Goal: Information Seeking & Learning: Find specific fact

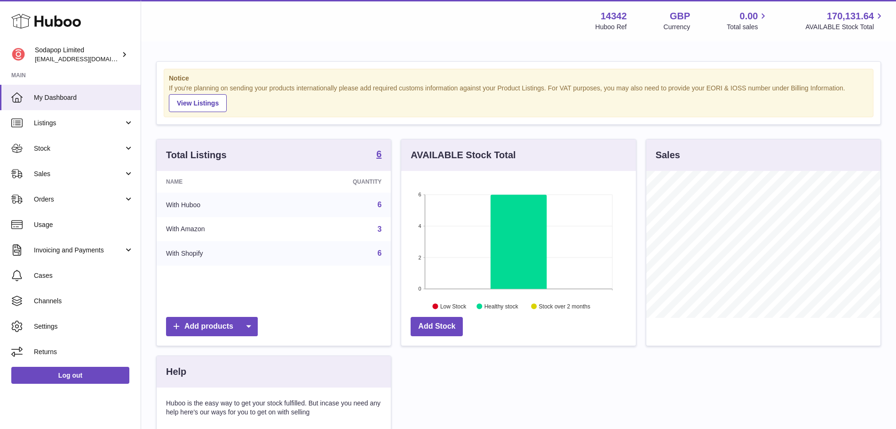
scroll to position [147, 235]
drag, startPoint x: 109, startPoint y: 178, endPoint x: 90, endPoint y: 186, distance: 20.4
click at [109, 178] on link "Sales" at bounding box center [70, 173] width 141 height 25
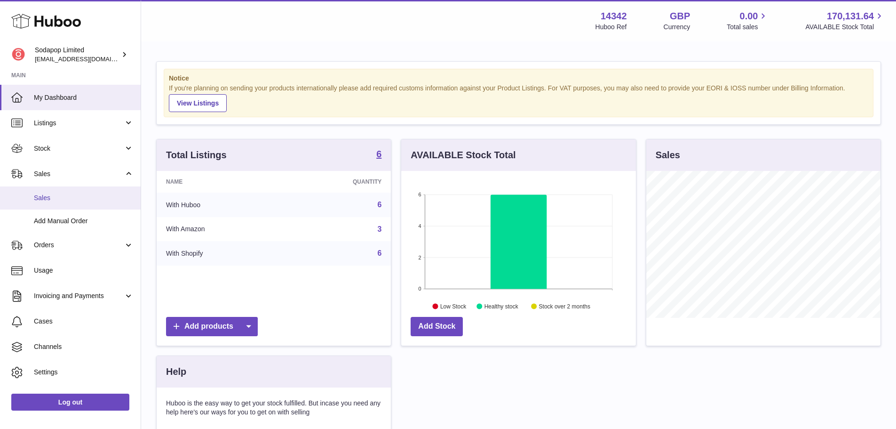
click at [79, 191] on link "Sales" at bounding box center [70, 197] width 141 height 23
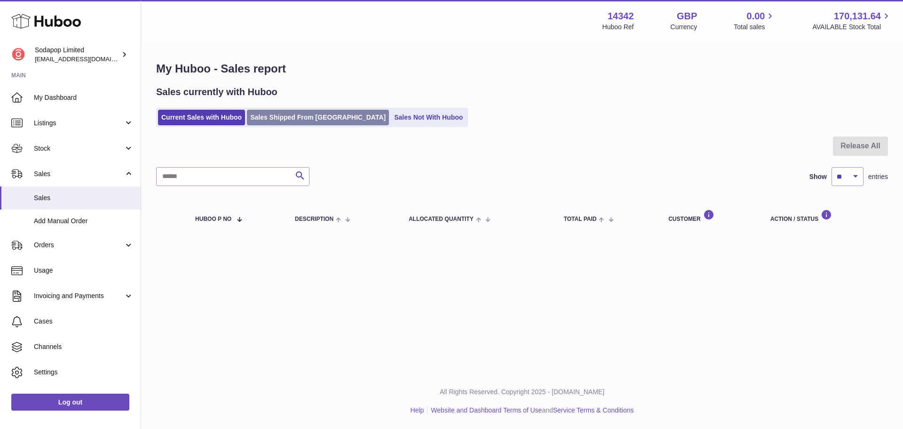
click at [278, 120] on link "Sales Shipped From [GEOGRAPHIC_DATA]" at bounding box center [318, 118] width 142 height 16
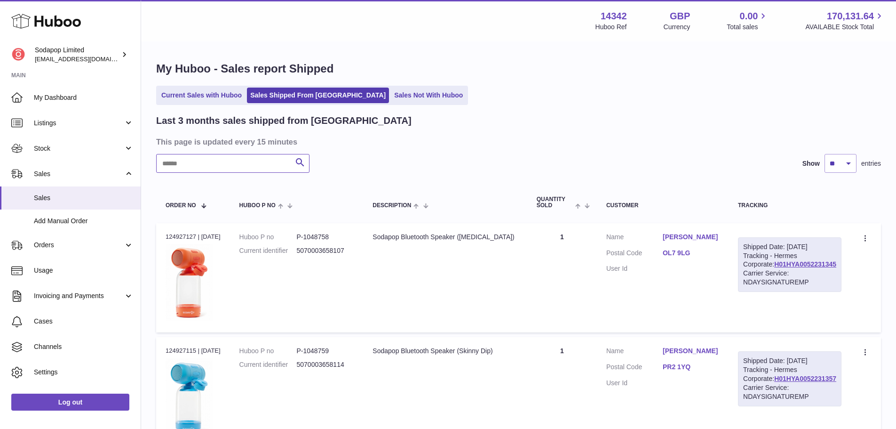
click at [205, 166] on input "text" at bounding box center [232, 163] width 153 height 19
paste input "********"
type input "********"
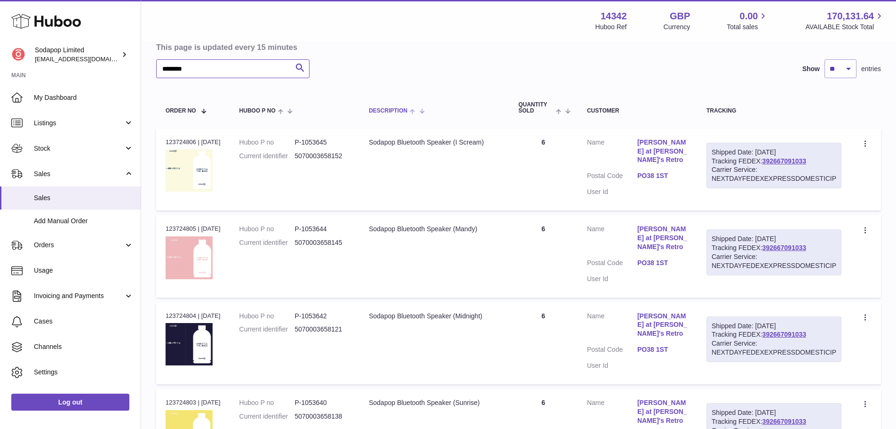
scroll to position [48, 0]
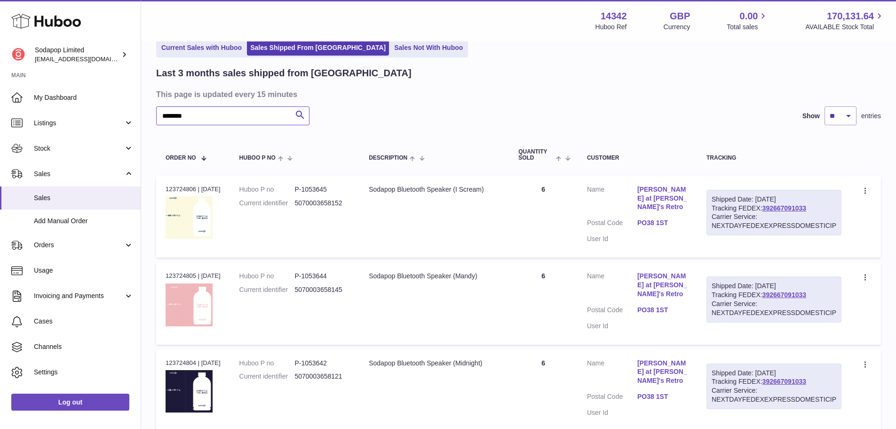
click at [215, 116] on input "********" at bounding box center [232, 115] width 153 height 19
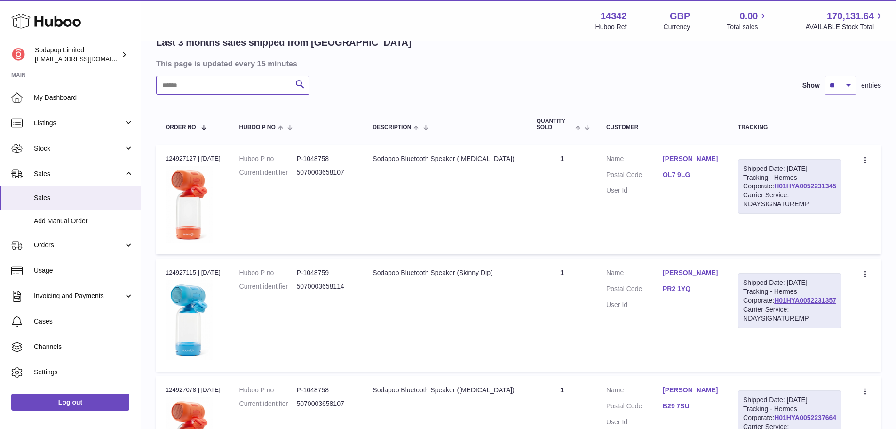
scroll to position [95, 0]
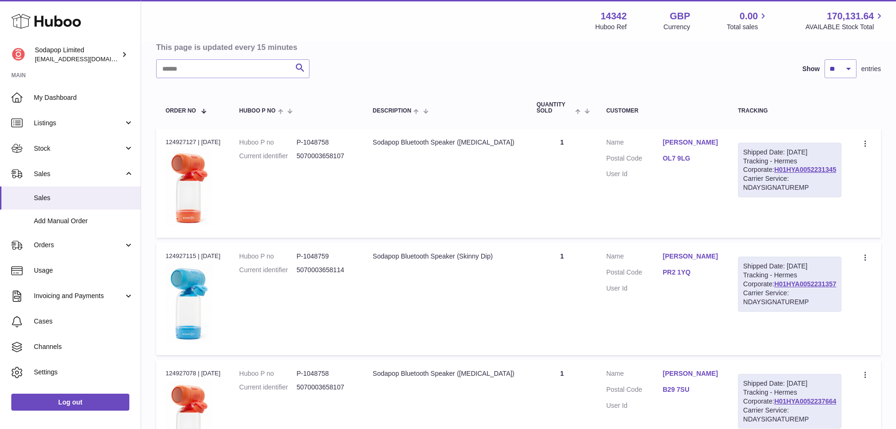
click at [425, 144] on div "Sodapop Bluetooth Speaker (Sunburn)" at bounding box center [445, 142] width 145 height 9
click at [207, 73] on input "text" at bounding box center [232, 68] width 153 height 19
paste input "********"
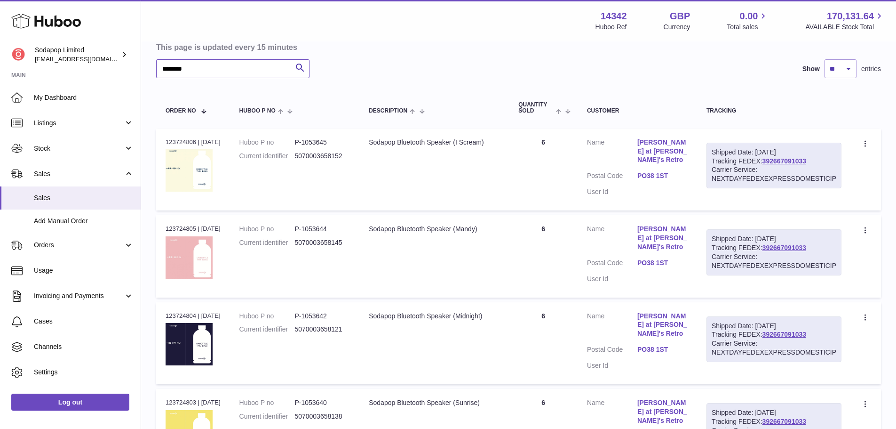
type input "********"
click at [677, 143] on link "Sharon at Reggie's Retro" at bounding box center [663, 151] width 50 height 27
click at [622, 186] on div at bounding box center [451, 214] width 903 height 429
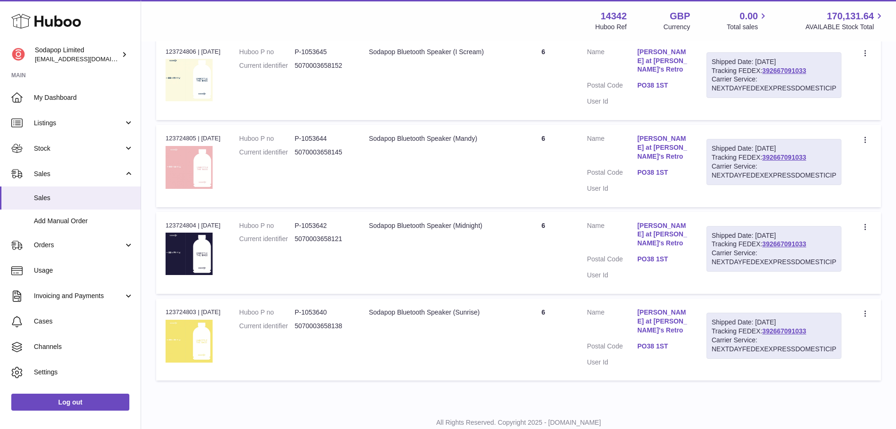
scroll to position [189, 0]
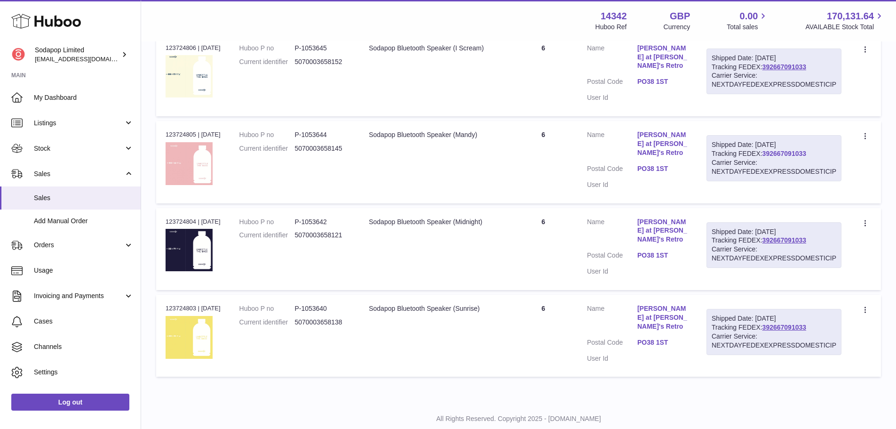
click at [788, 150] on link "392667091033" at bounding box center [785, 154] width 44 height 8
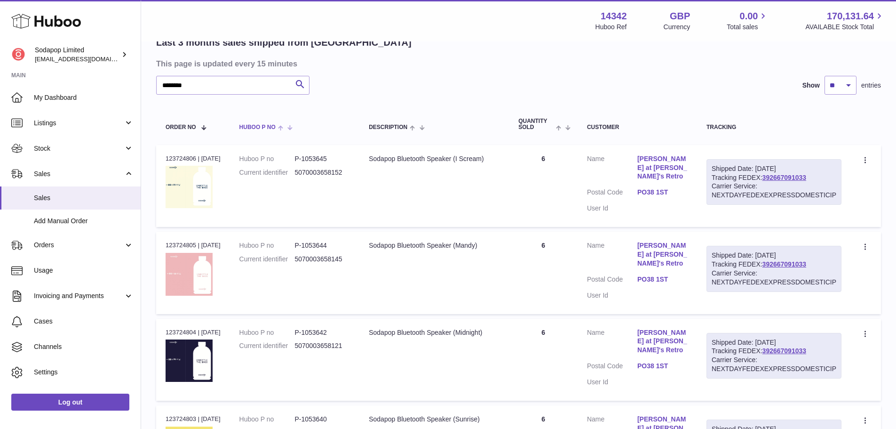
scroll to position [95, 0]
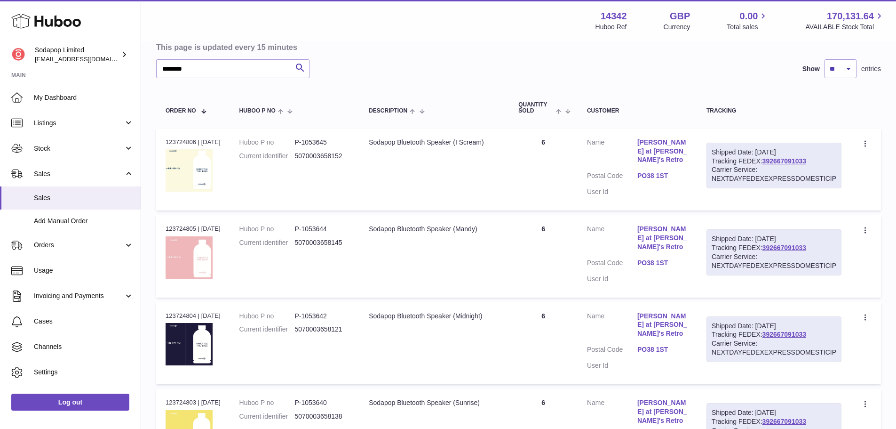
click at [321, 139] on dd "P-1053645" at bounding box center [323, 142] width 56 height 9
copy dd "1053645"
click at [430, 224] on div "Sodapop Bluetooth Speaker (Mandy)" at bounding box center [434, 228] width 131 height 9
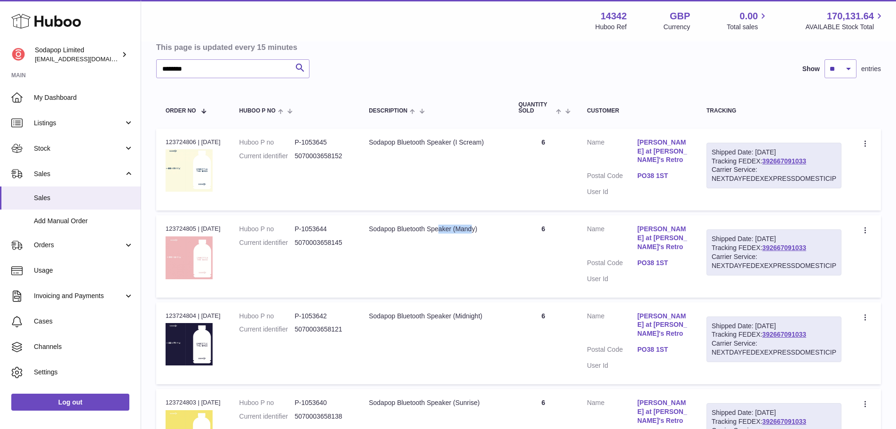
click at [430, 224] on div "Sodapop Bluetooth Speaker (Mandy)" at bounding box center [434, 228] width 131 height 9
click at [440, 284] on table "Order No Huboo P no Description Quantity Sold Customer Tracking Order no 123724…" at bounding box center [518, 282] width 725 height 388
click at [173, 135] on td "Order no 123724806 | 29th Aug" at bounding box center [193, 169] width 74 height 82
click at [277, 178] on td "Huboo P no P-1053645 Current identifier 5070003658152" at bounding box center [295, 169] width 130 height 82
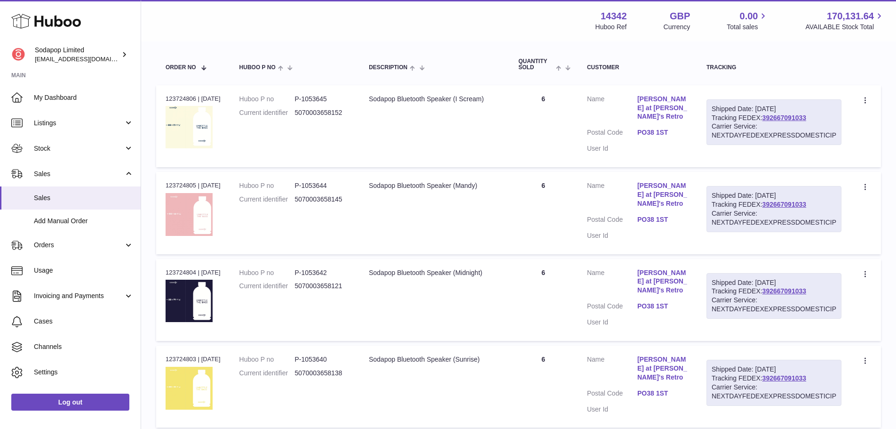
scroll to position [141, 0]
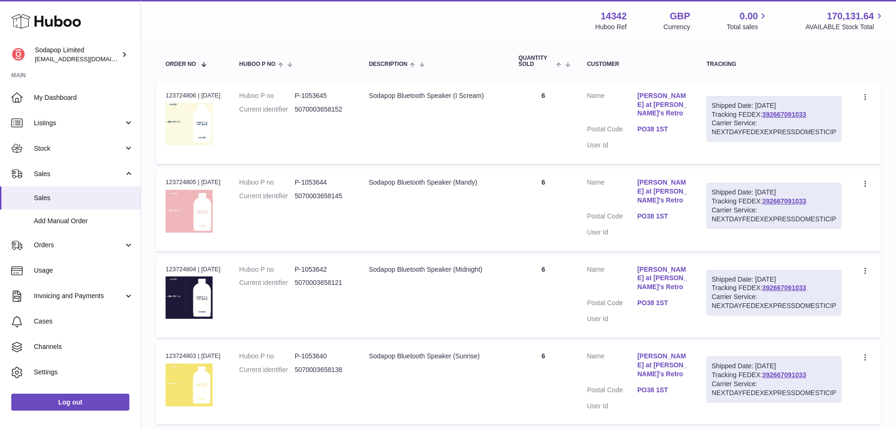
click at [388, 228] on td "Description Sodapop Bluetooth Speaker (Mandy)" at bounding box center [434, 209] width 150 height 82
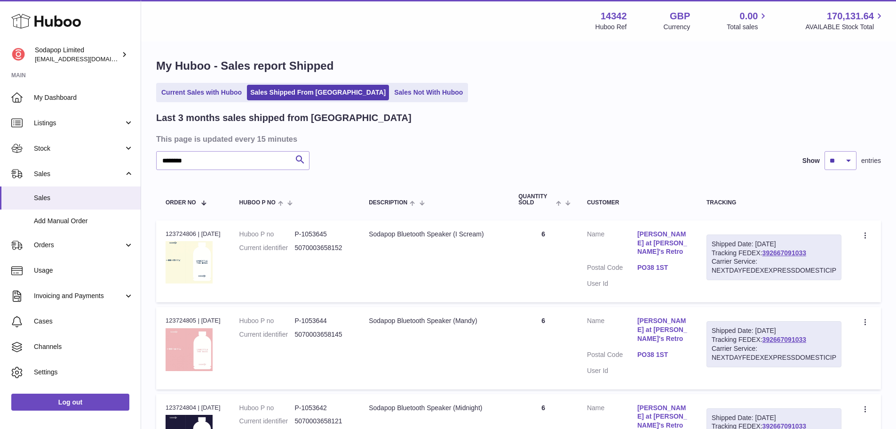
scroll to position [0, 0]
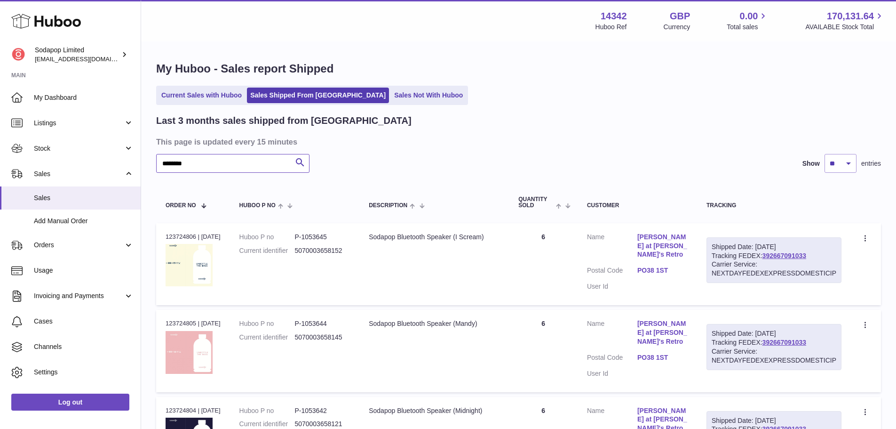
click at [214, 163] on input "********" at bounding box center [232, 163] width 153 height 19
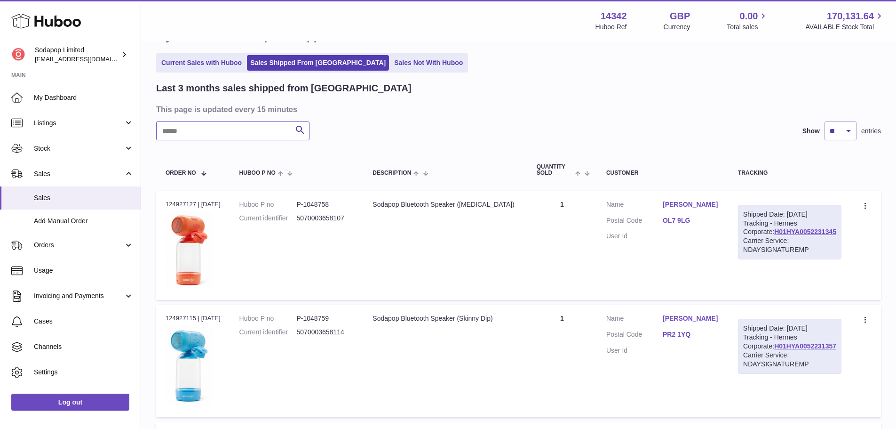
scroll to position [47, 0]
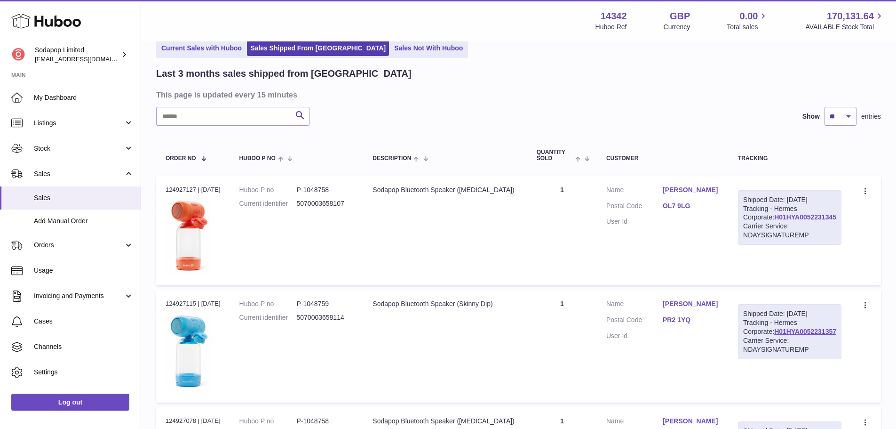
click at [784, 221] on link "H01HYA0052231345" at bounding box center [805, 217] width 62 height 8
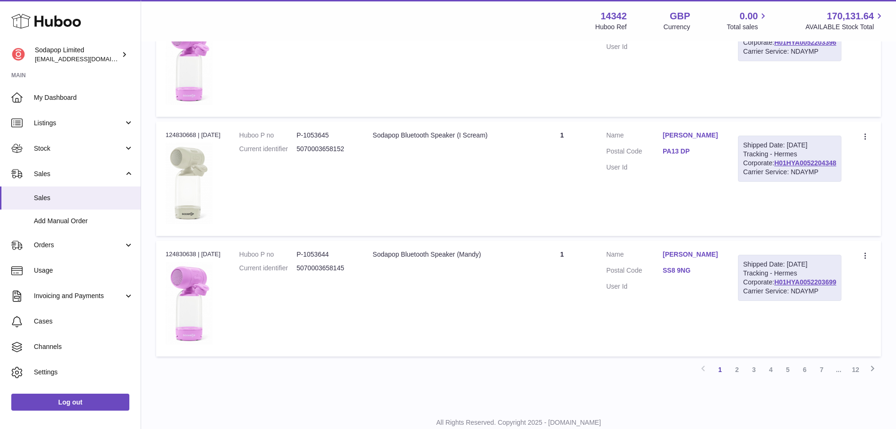
scroll to position [1080, 0]
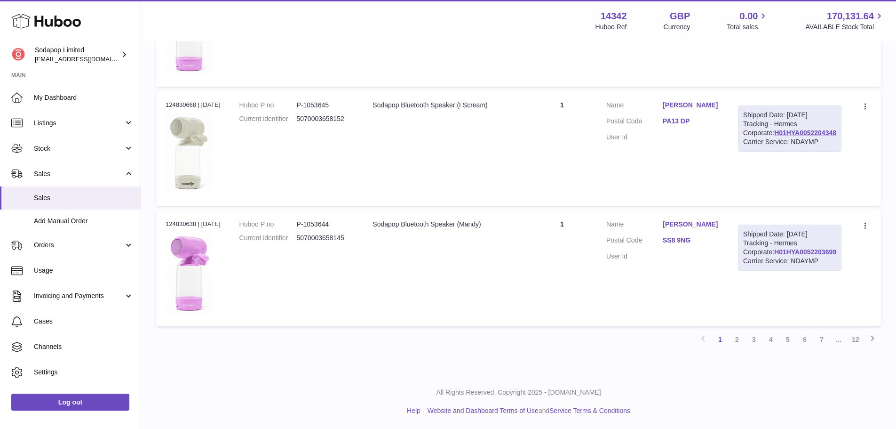
click at [804, 255] on link "H01HYA0052203699" at bounding box center [805, 252] width 62 height 8
drag, startPoint x: 686, startPoint y: 249, endPoint x: 711, endPoint y: 247, distance: 25.5
click at [711, 247] on dl "Customer Name Leanne Morson Postal Code SS8 9NG User Id" at bounding box center [662, 243] width 113 height 46
click at [705, 249] on dl "Customer Name Leanne Morson Postal Code SS8 9NG User Id" at bounding box center [662, 243] width 113 height 46
click at [694, 244] on link "SS8 9NG" at bounding box center [691, 240] width 56 height 9
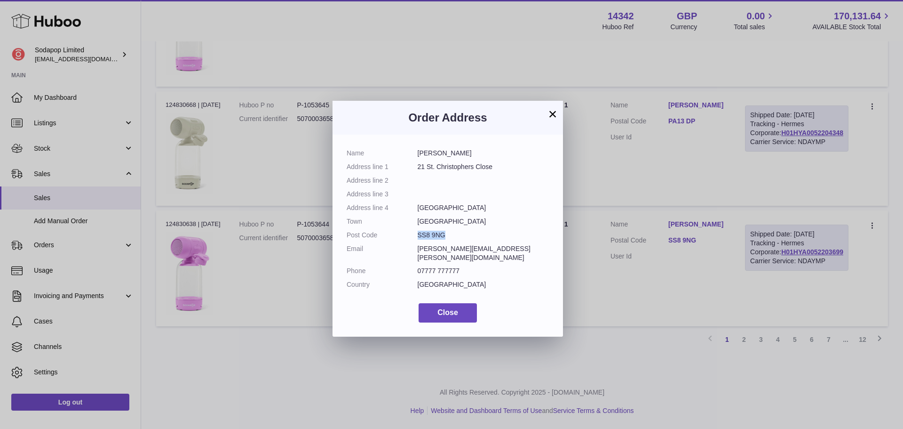
drag, startPoint x: 418, startPoint y: 236, endPoint x: 443, endPoint y: 236, distance: 25.4
click at [443, 236] on dd "SS8 9NG" at bounding box center [484, 235] width 132 height 9
copy dd "SS8 9NG"
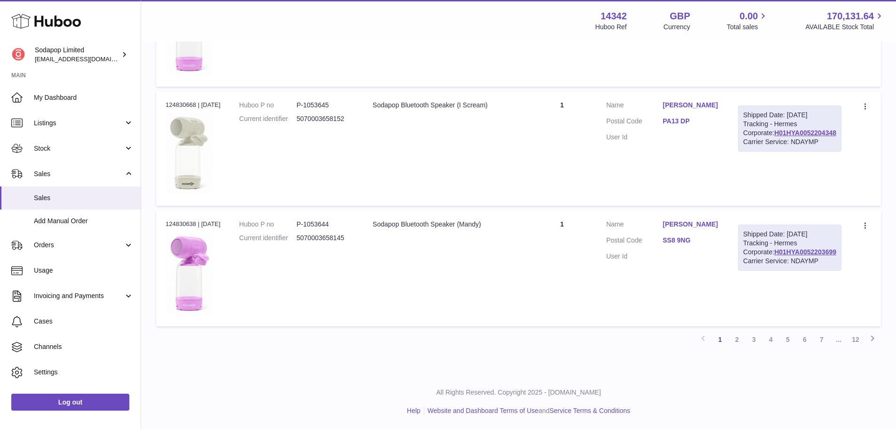
click at [649, 308] on div at bounding box center [448, 214] width 896 height 429
click at [757, 344] on link "3" at bounding box center [754, 339] width 17 height 17
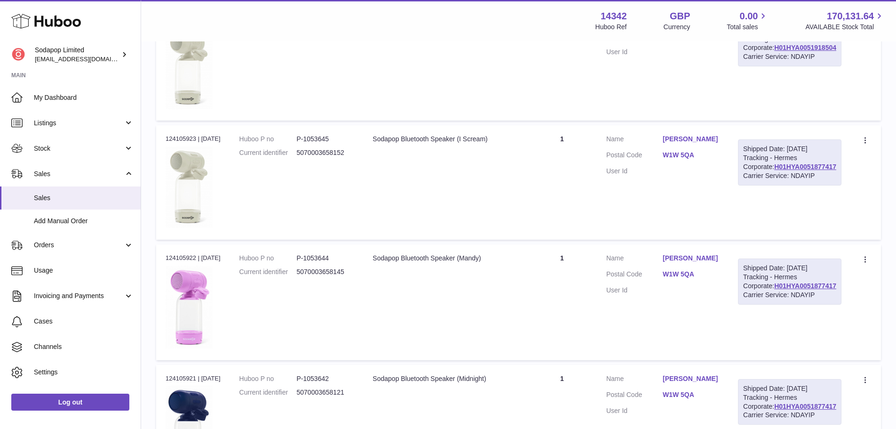
scroll to position [42, 0]
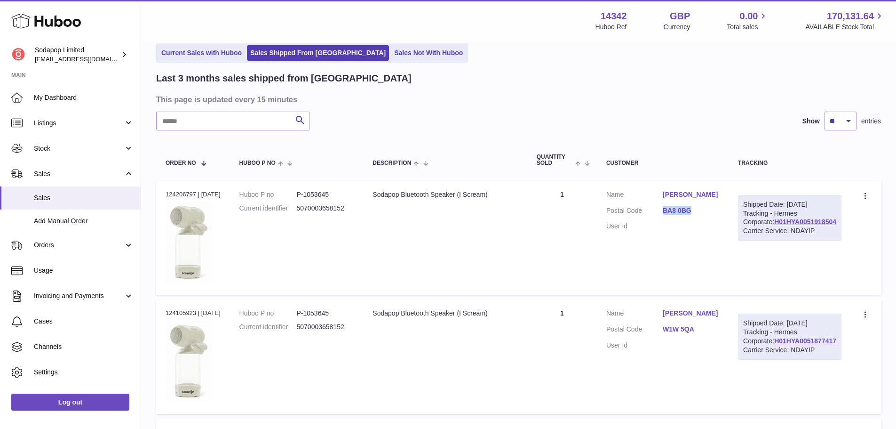
drag, startPoint x: 686, startPoint y: 218, endPoint x: 717, endPoint y: 218, distance: 30.1
click at [717, 218] on dl "Customer Name Adrian Forster Postal Code BA8 0BG User Id" at bounding box center [662, 213] width 113 height 46
copy dl "BA8 0BG"
click at [800, 225] on link "H01HYA0051918504" at bounding box center [805, 222] width 62 height 8
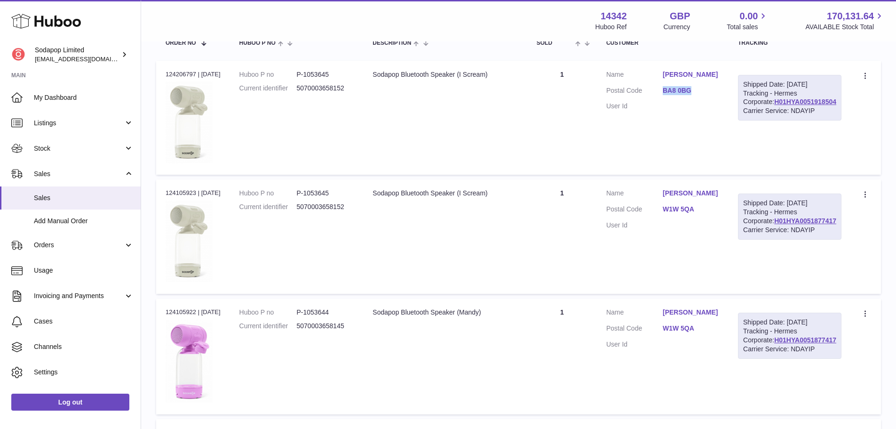
scroll to position [183, 0]
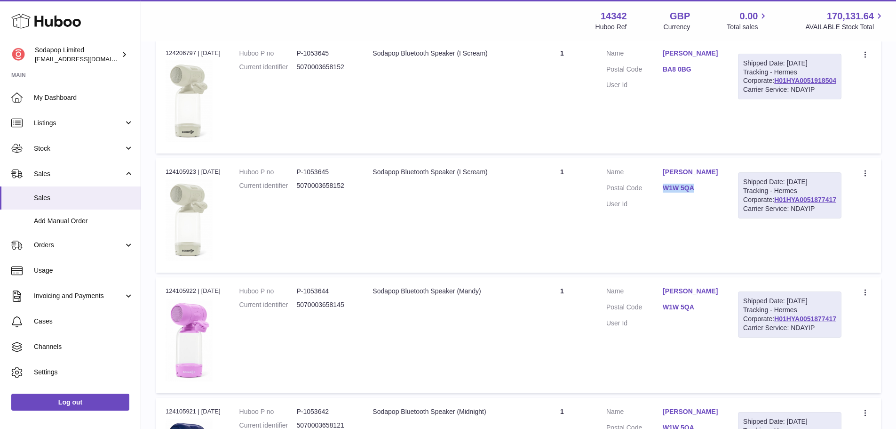
drag, startPoint x: 685, startPoint y: 195, endPoint x: 718, endPoint y: 195, distance: 32.5
click at [718, 195] on dl "Customer Name Anne Batz Postal Code W1W 5QA User Id" at bounding box center [662, 190] width 113 height 46
copy dl "W1W 5QA"
click at [789, 203] on link "H01HYA0051877417" at bounding box center [805, 200] width 62 height 8
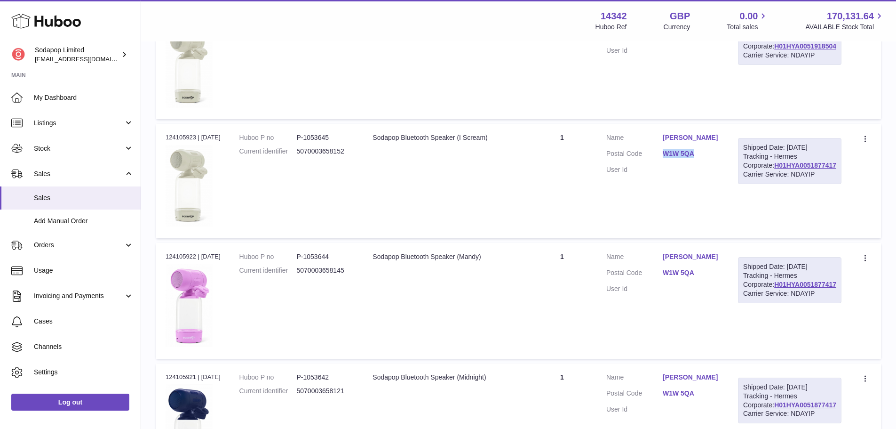
scroll to position [278, 0]
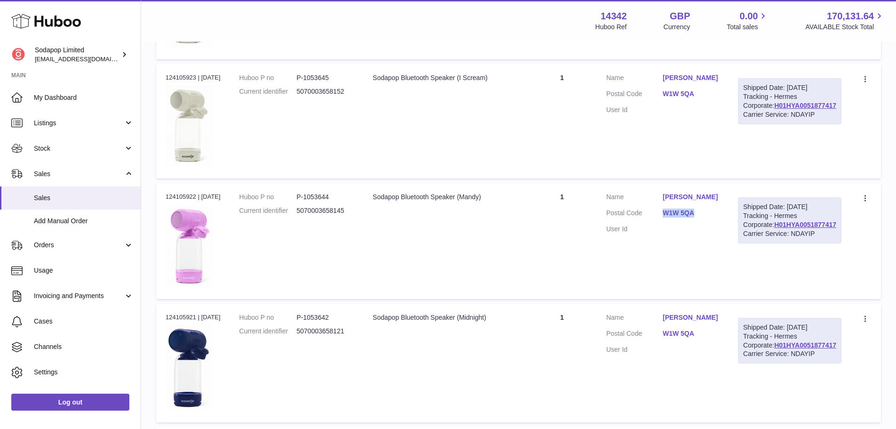
drag, startPoint x: 686, startPoint y: 218, endPoint x: 718, endPoint y: 218, distance: 32.5
click at [718, 218] on dl "Customer Name Anne Batz Postal Code W1W 5QA User Id" at bounding box center [662, 215] width 113 height 46
copy dl "W1W 5QA"
click at [795, 228] on link "H01HYA0051877417" at bounding box center [805, 225] width 62 height 8
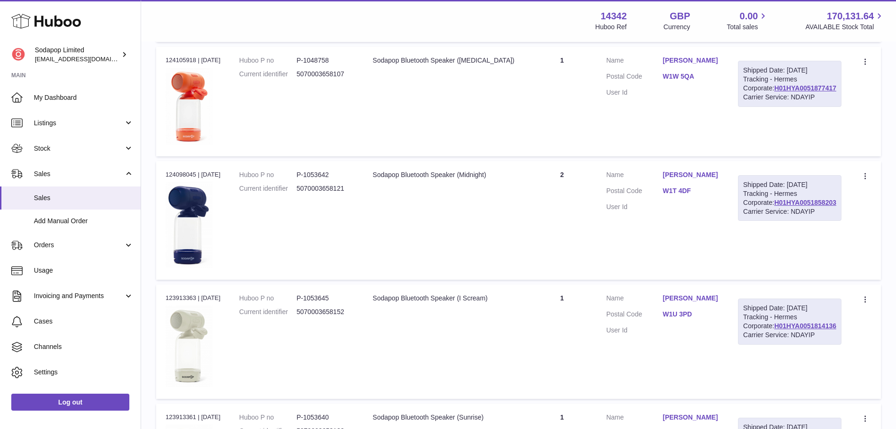
scroll to position [983, 0]
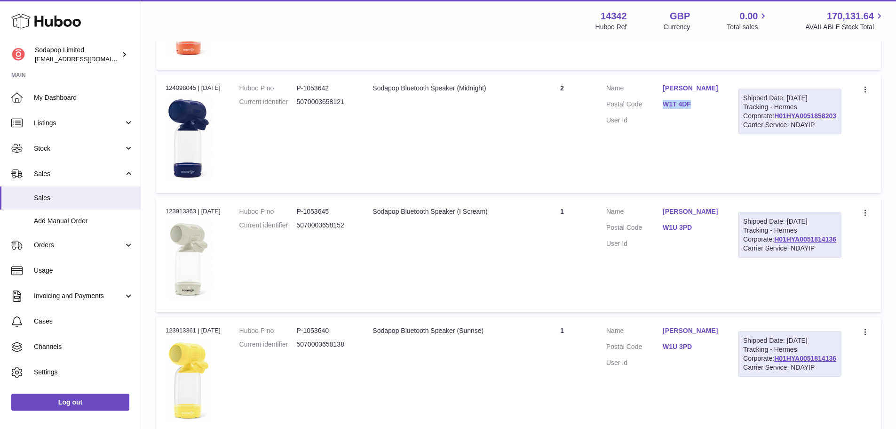
drag, startPoint x: 687, startPoint y: 111, endPoint x: 717, endPoint y: 112, distance: 29.2
click at [717, 112] on dl "Customer Name Paulette Pearson Postal Code W1T 4DF User Id" at bounding box center [662, 107] width 113 height 46
copy link "W1T 4DF"
click at [805, 120] on link "H01HYA0051858203" at bounding box center [805, 116] width 62 height 8
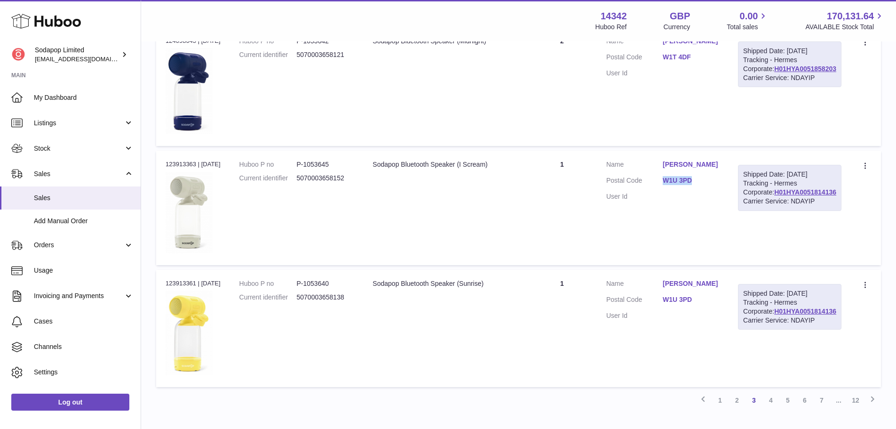
drag, startPoint x: 688, startPoint y: 187, endPoint x: 719, endPoint y: 187, distance: 31.1
click at [719, 187] on dl "Customer Name Dora Roughan Postal Code W1U 3PD User Id" at bounding box center [662, 183] width 113 height 46
copy link "W1U 3PD"
click at [801, 196] on link "H01HYA0051814136" at bounding box center [805, 192] width 62 height 8
click at [687, 304] on dd "W1U 3PD" at bounding box center [691, 300] width 56 height 11
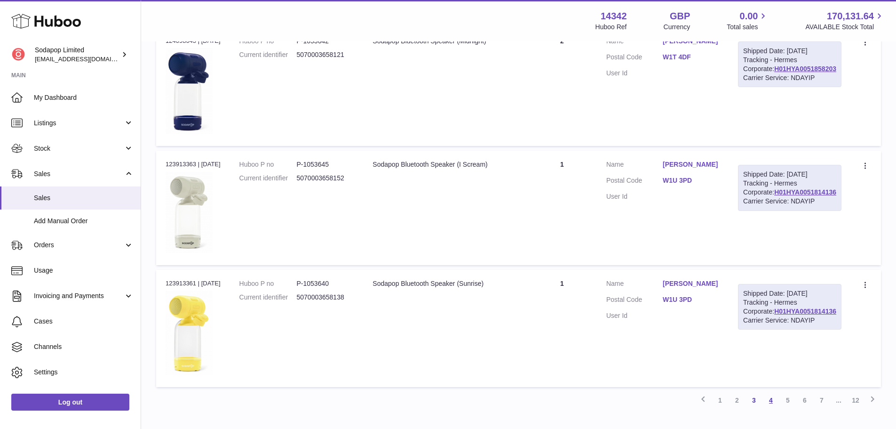
click at [775, 404] on link "4" at bounding box center [771, 399] width 17 height 17
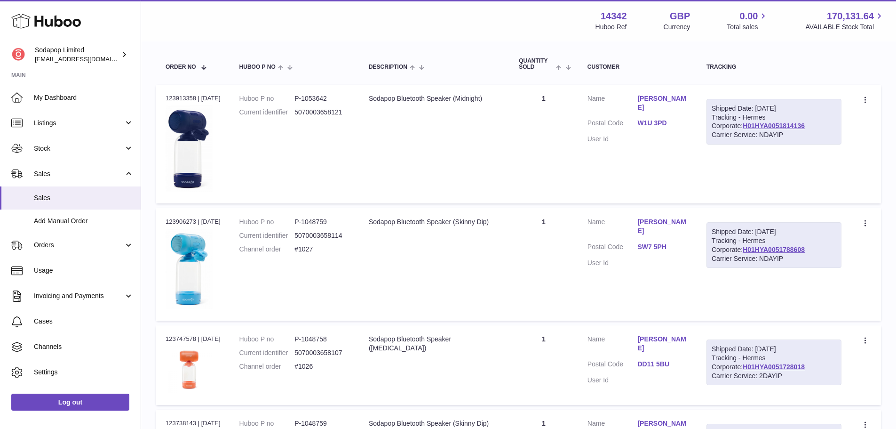
scroll to position [136, 0]
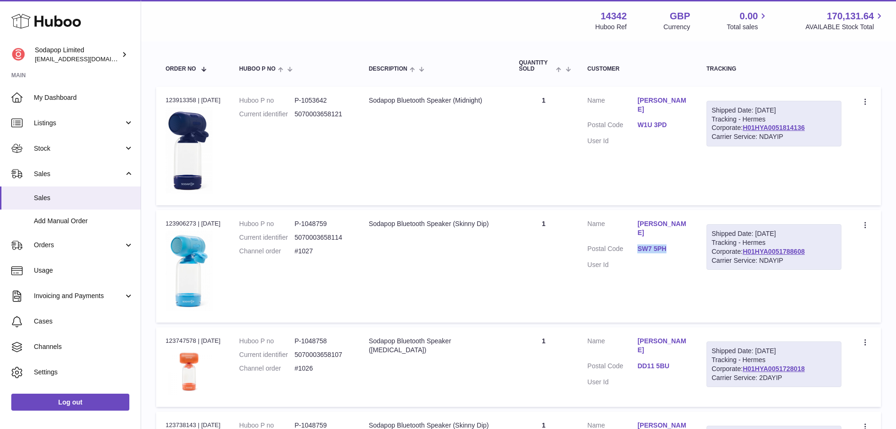
drag, startPoint x: 649, startPoint y: 248, endPoint x: 678, endPoint y: 246, distance: 28.4
click at [678, 246] on dl "Customer Name Ralph Carter Postal Code SW7 5PH User Id" at bounding box center [638, 246] width 100 height 55
copy link "SW7 5PH"
click at [759, 254] on link "H01HYA0051788608" at bounding box center [774, 251] width 62 height 8
click at [549, 219] on td "Quantity 1" at bounding box center [544, 266] width 69 height 112
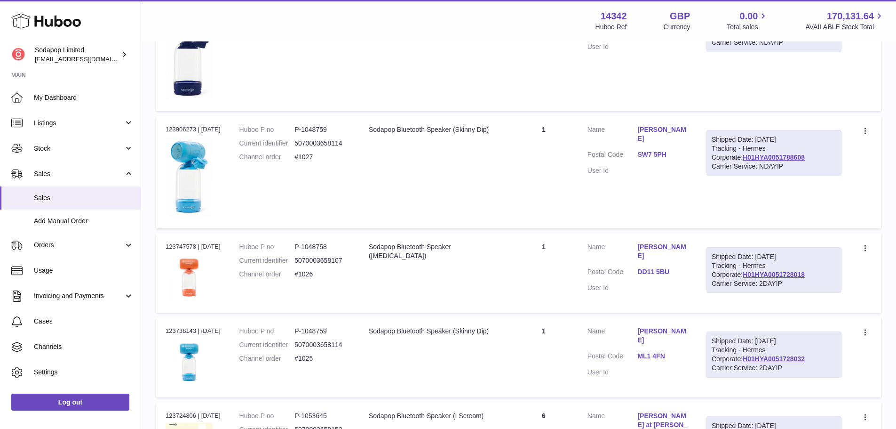
scroll to position [278, 0]
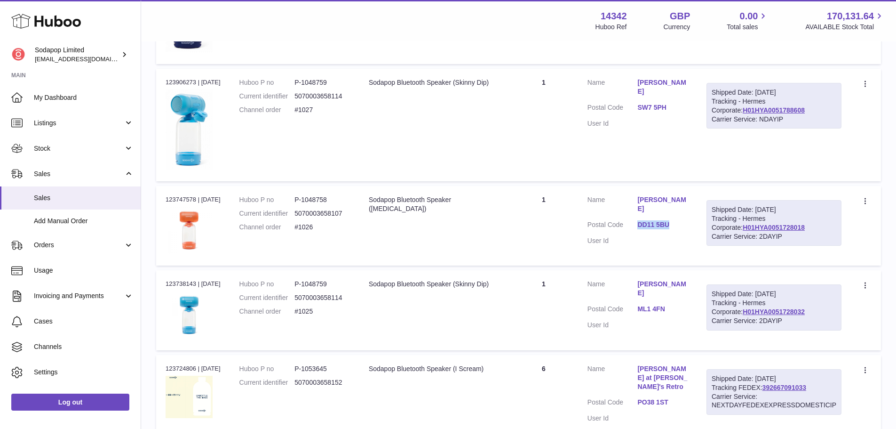
drag, startPoint x: 650, startPoint y: 231, endPoint x: 679, endPoint y: 231, distance: 28.7
click at [679, 231] on dd "DD11 5BU" at bounding box center [663, 225] width 50 height 11
copy link "DD11 5BU"
click at [744, 230] on link "H01HYA0051728018" at bounding box center [774, 227] width 62 height 8
